Goal: Check status: Check status

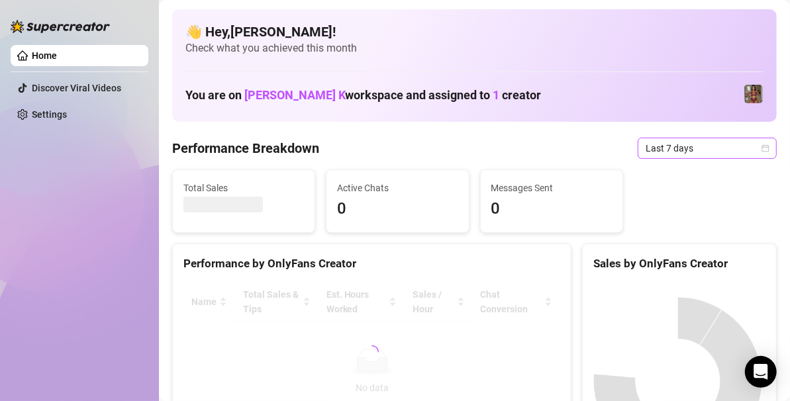
click at [722, 151] on span "Last 7 days" at bounding box center [706, 148] width 123 height 20
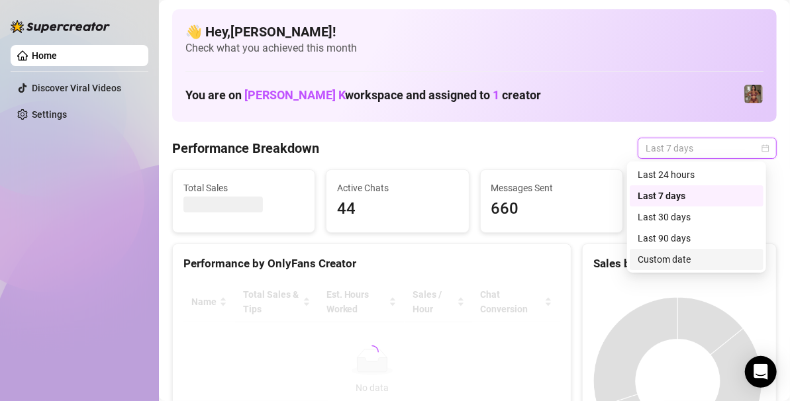
click at [665, 258] on div "Custom date" at bounding box center [697, 259] width 118 height 15
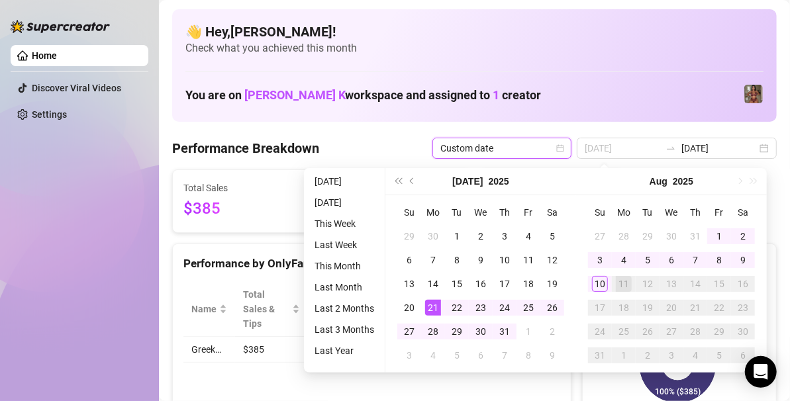
type input "[DATE]"
click at [427, 302] on div "21" at bounding box center [433, 308] width 16 height 16
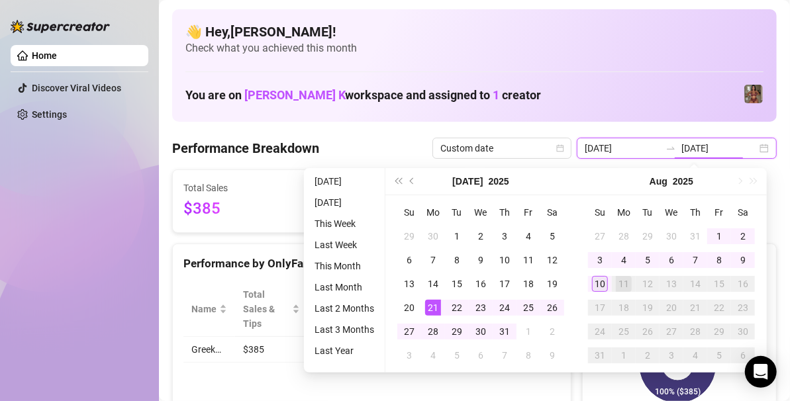
type input "[DATE]"
click at [596, 285] on div "10" at bounding box center [600, 284] width 16 height 16
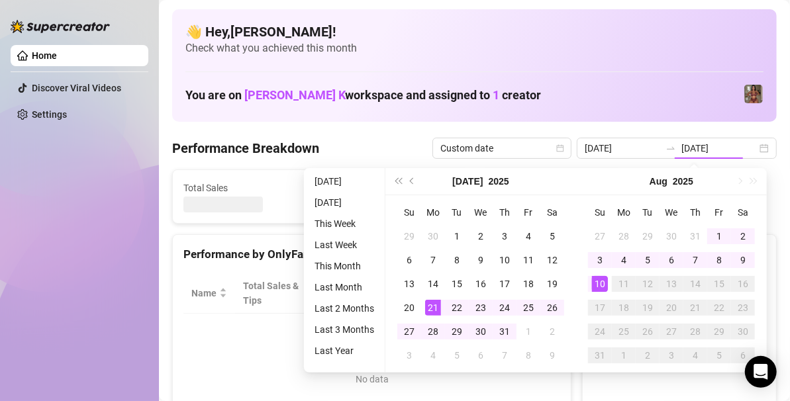
type input "[DATE]"
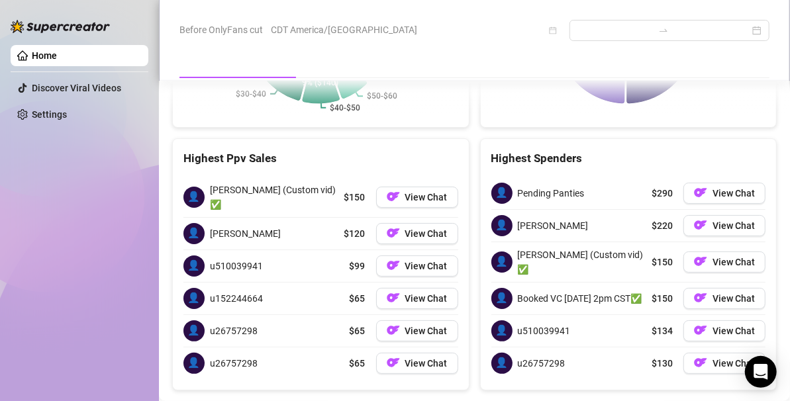
scroll to position [2330, 0]
